Goal: Check status: Check status

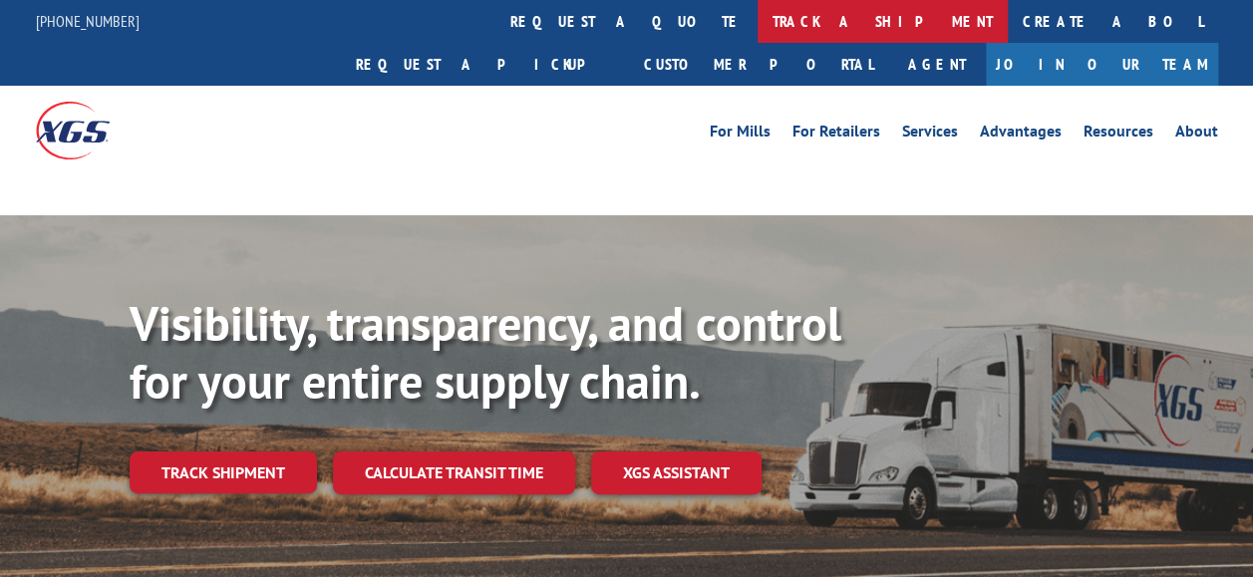
click at [758, 23] on link "track a shipment" at bounding box center [883, 21] width 250 height 43
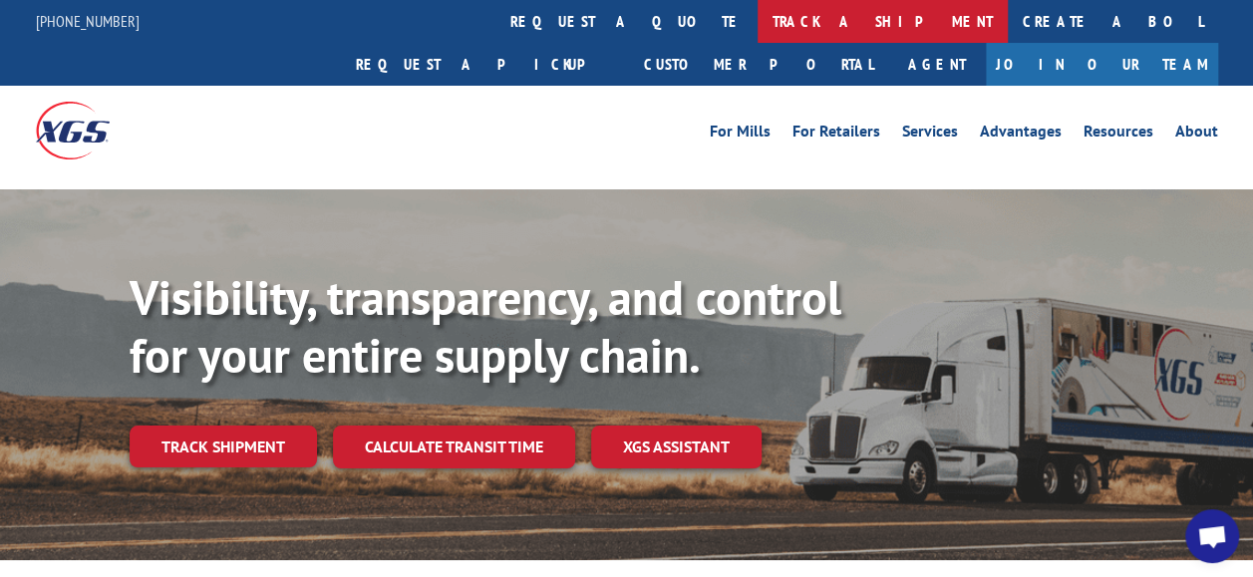
click at [758, 16] on link "track a shipment" at bounding box center [883, 21] width 250 height 43
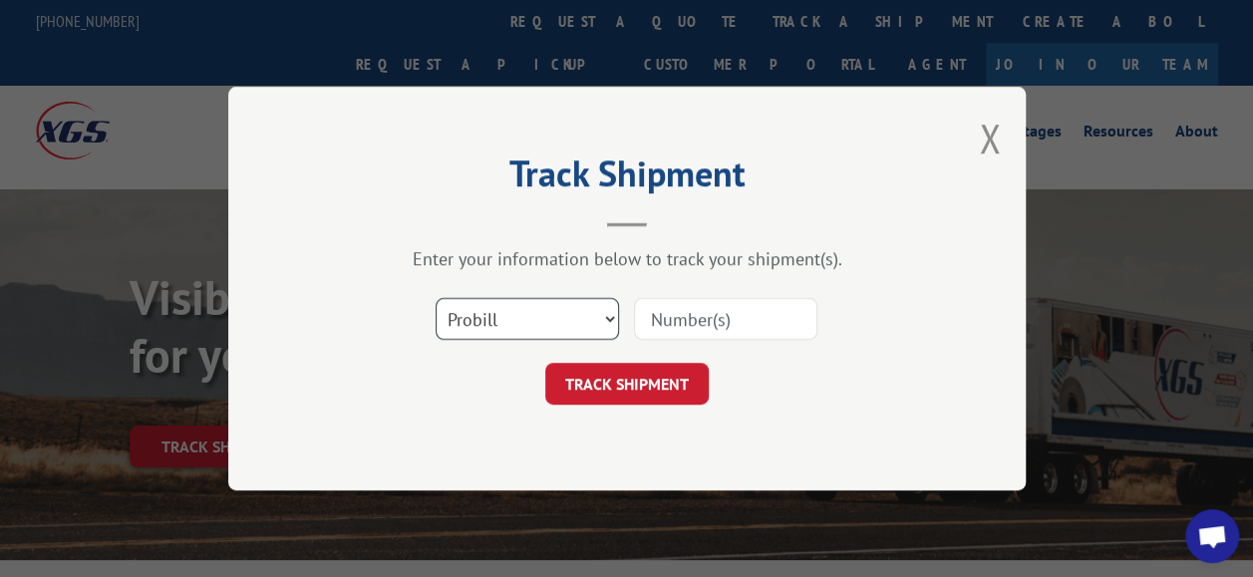
drag, startPoint x: 598, startPoint y: 325, endPoint x: 579, endPoint y: 335, distance: 21.4
click at [598, 325] on select "Select category... Probill BOL PO" at bounding box center [527, 319] width 183 height 42
select select "po"
click at [436, 298] on select "Select category... Probill BOL PO" at bounding box center [527, 319] width 183 height 42
drag, startPoint x: 687, startPoint y: 299, endPoint x: 682, endPoint y: 317, distance: 18.6
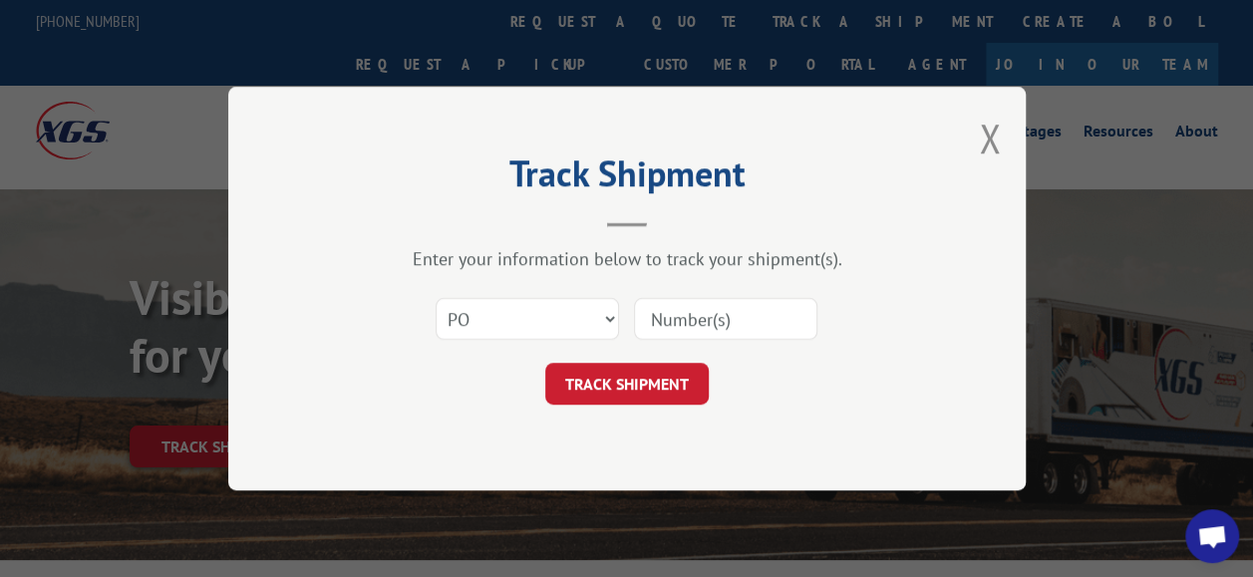
click at [684, 310] on input at bounding box center [725, 319] width 183 height 42
click at [680, 321] on input at bounding box center [725, 319] width 183 height 42
type input "FJ41367"
click at [640, 378] on button "TRACK SHIPMENT" at bounding box center [626, 384] width 163 height 42
